Goal: Navigation & Orientation: Find specific page/section

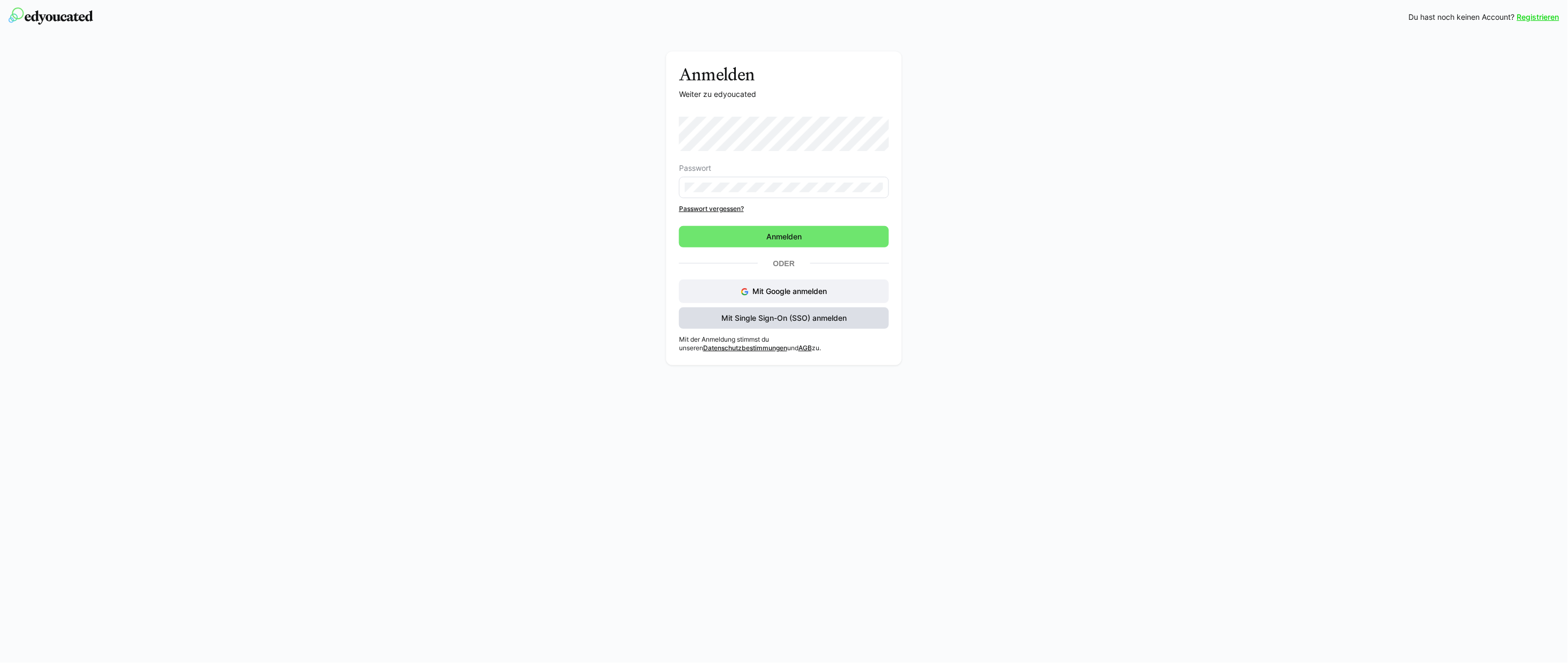
click at [785, 320] on span "Mit Single Sign-On (SSO) anmelden" at bounding box center [784, 318] width 129 height 11
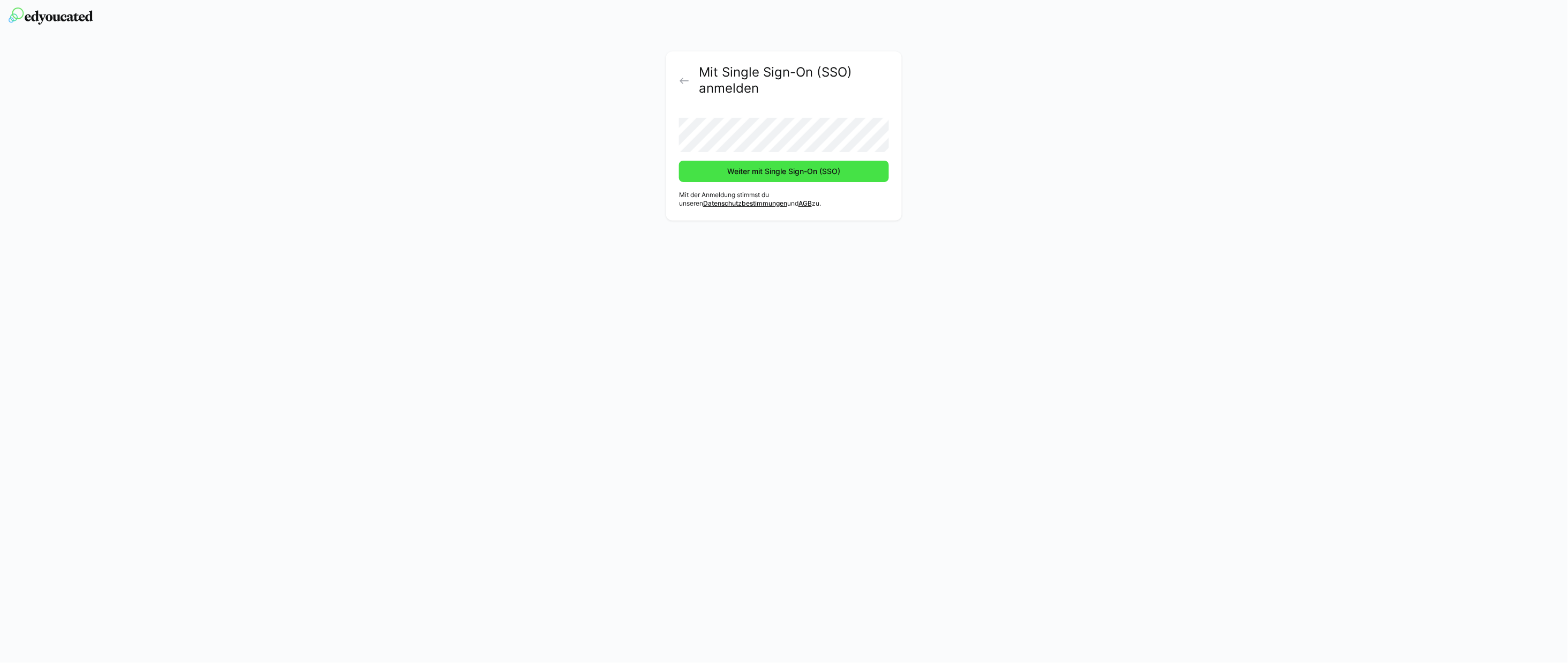
click at [801, 172] on span "Weiter mit Single Sign-On (SSO)" at bounding box center [784, 171] width 116 height 11
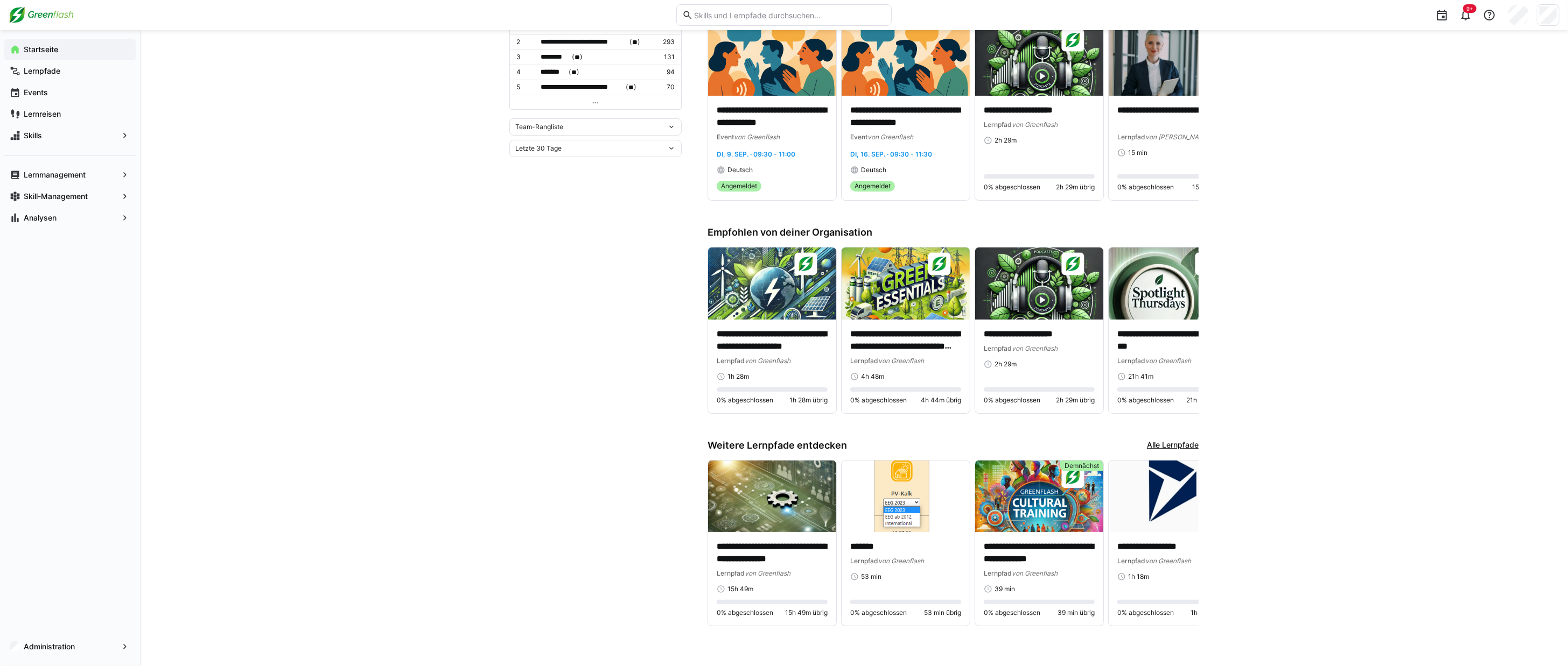
click at [1302, 341] on div "**********" at bounding box center [854, 116] width 1428 height 1099
click at [1309, 341] on div "**********" at bounding box center [854, 116] width 1428 height 1099
